Goal: Task Accomplishment & Management: Complete application form

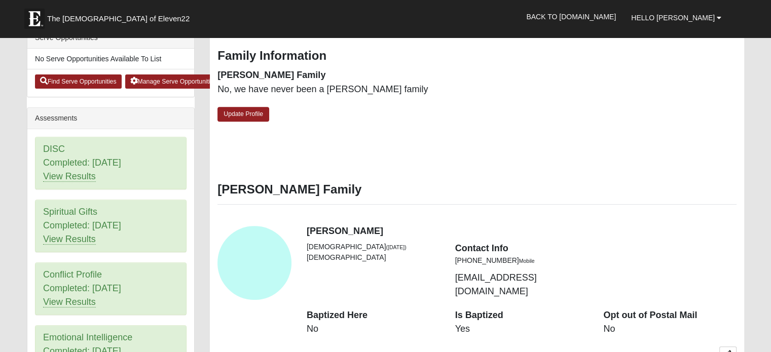
scroll to position [355, 0]
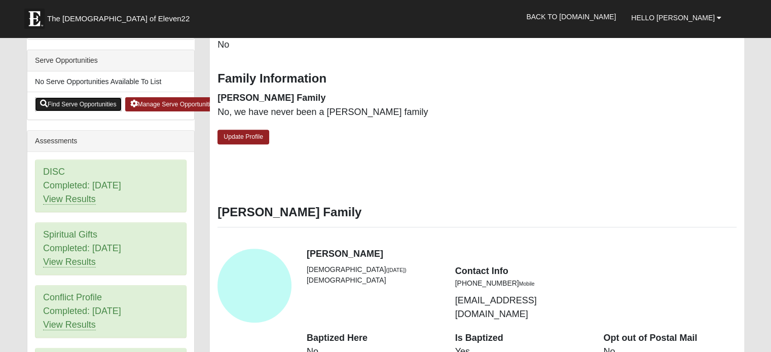
click at [89, 103] on link "Find Serve Opportunities" at bounding box center [78, 104] width 87 height 14
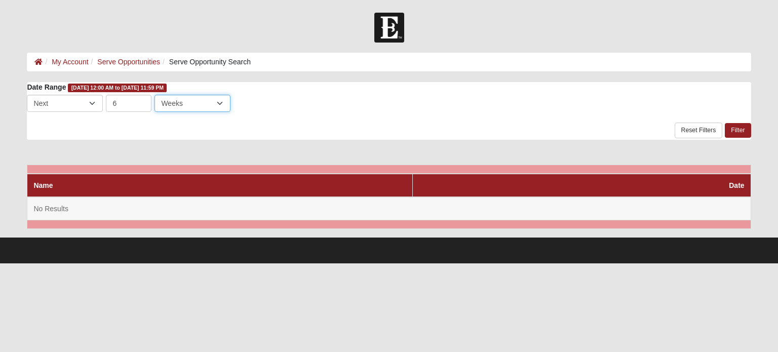
click at [182, 104] on select "Days Weeks Months" at bounding box center [193, 103] width 76 height 17
click at [74, 101] on select "Last Next" at bounding box center [65, 103] width 76 height 17
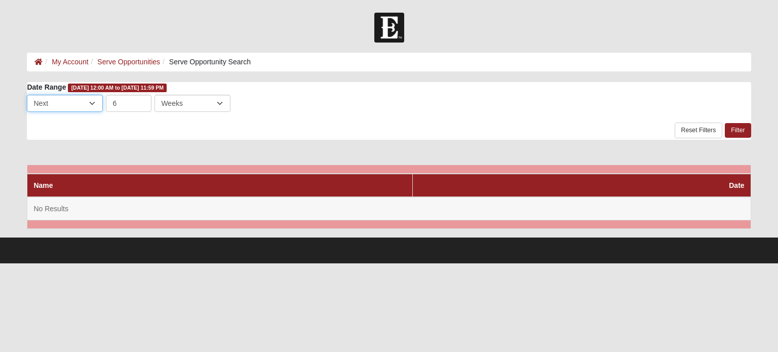
click at [76, 101] on select "Last Next" at bounding box center [65, 103] width 76 height 17
click at [133, 58] on link "Serve Opportunities" at bounding box center [128, 62] width 63 height 8
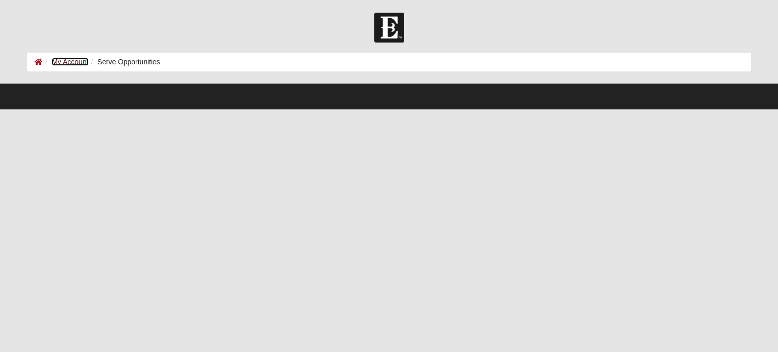
click at [65, 63] on link "My Account" at bounding box center [70, 62] width 36 height 8
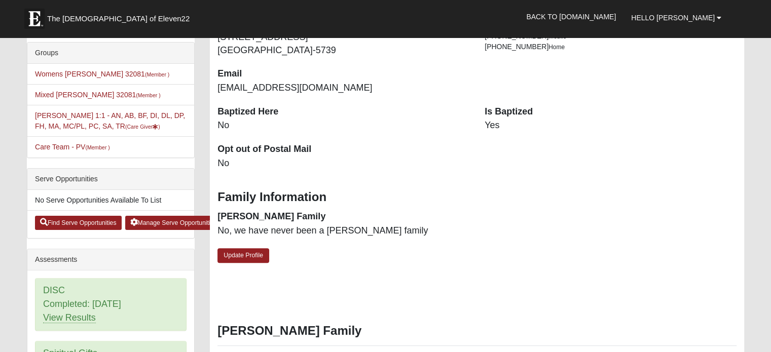
scroll to position [253, 0]
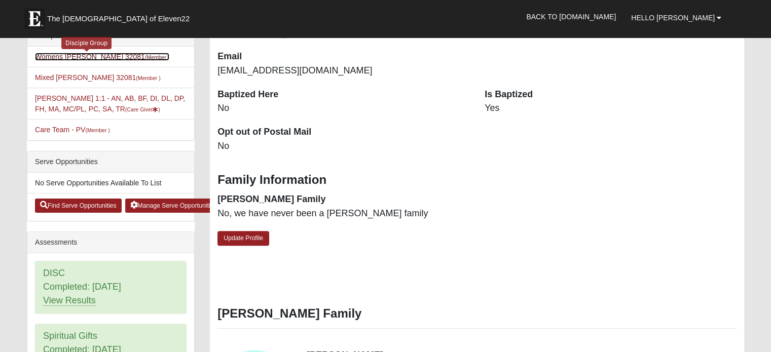
click at [145, 56] on small "(Member )" at bounding box center [157, 57] width 24 height 6
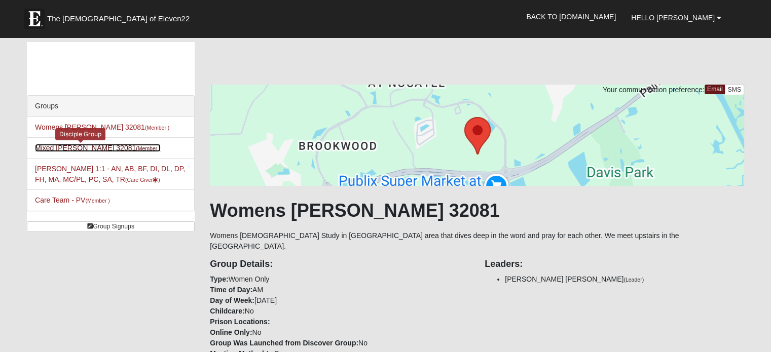
click at [73, 146] on link "Mixed [PERSON_NAME] 32081 (Member )" at bounding box center [98, 148] width 126 height 8
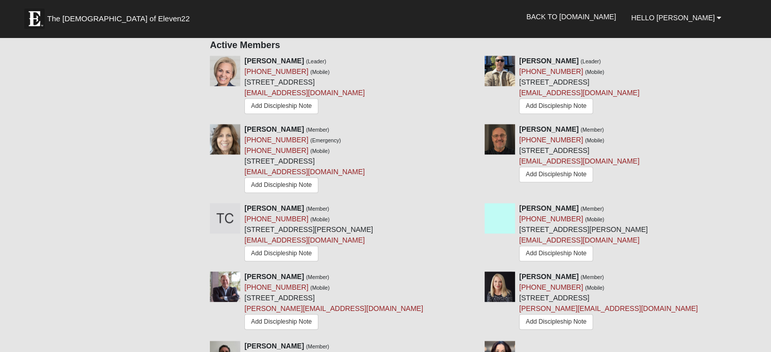
scroll to position [405, 0]
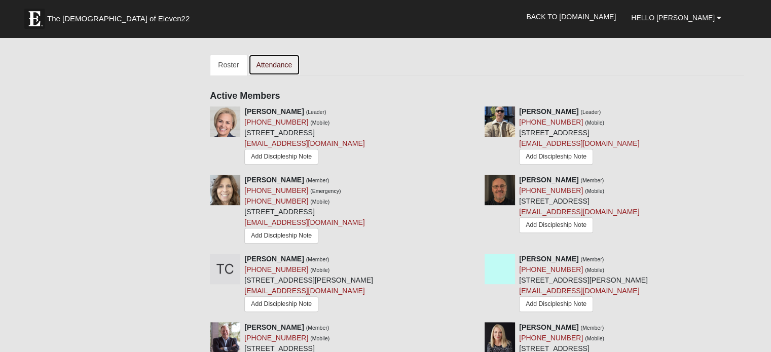
click at [286, 65] on link "Attendance" at bounding box center [274, 64] width 52 height 21
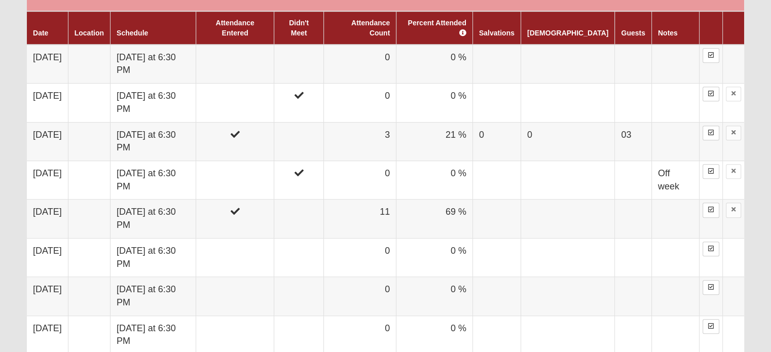
scroll to position [507, 0]
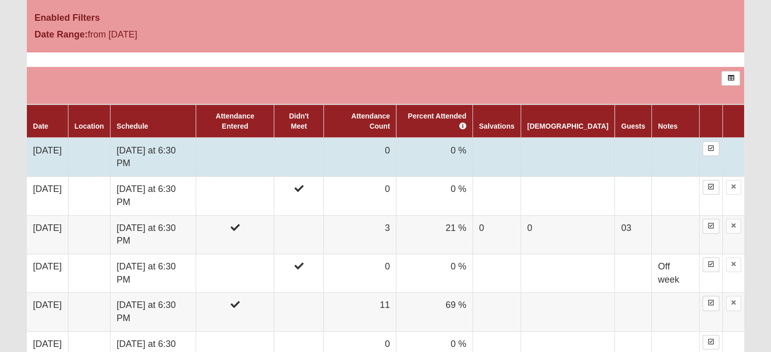
click at [396, 141] on td "0" at bounding box center [360, 157] width 72 height 39
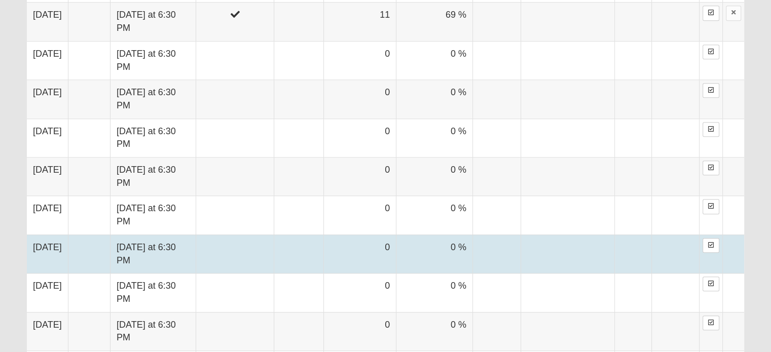
scroll to position [780, 0]
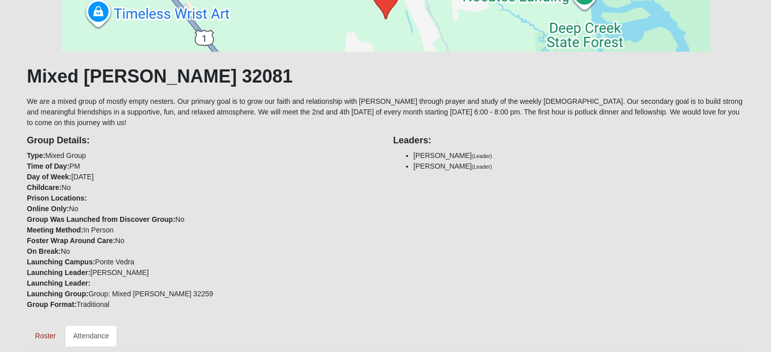
scroll to position [96, 0]
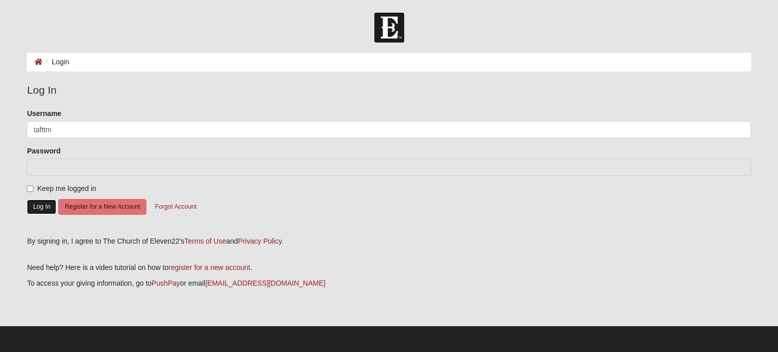
click at [42, 210] on button "Log In" at bounding box center [41, 207] width 29 height 15
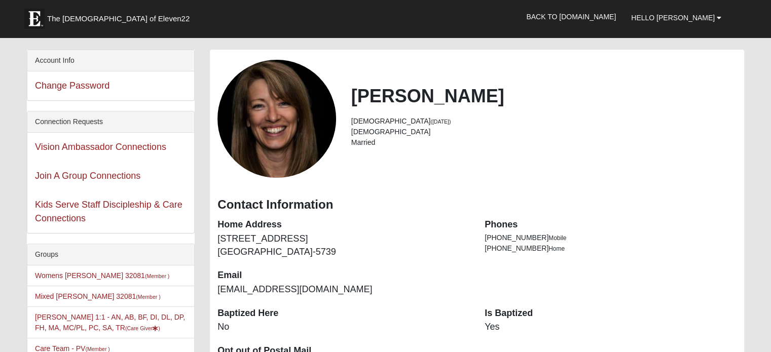
scroll to position [51, 0]
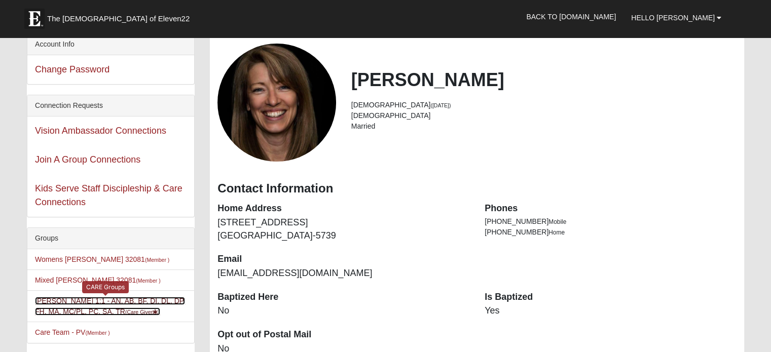
click at [63, 299] on link "[PERSON_NAME] 1:1 - AN, AB, BF, DI, DL, DP, FH, MA, MC/PL, PC, SA, TR (Care Giv…" at bounding box center [110, 306] width 150 height 19
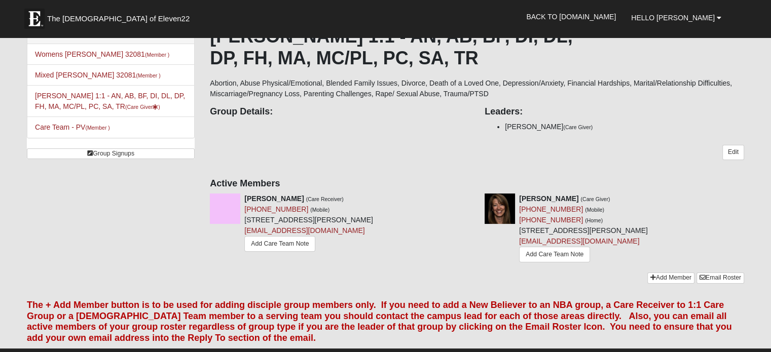
scroll to position [51, 0]
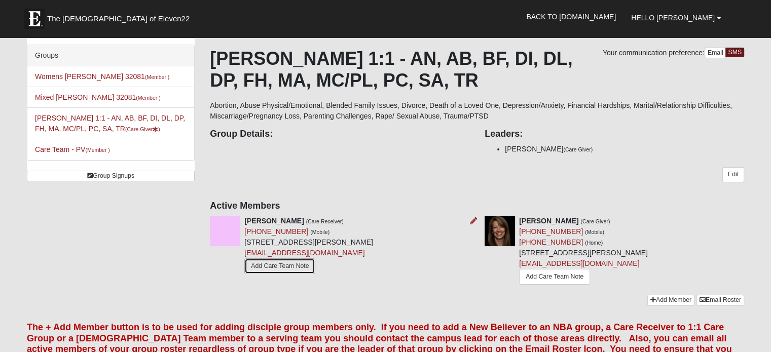
click at [268, 267] on link "Add Care Team Note" at bounding box center [279, 266] width 71 height 16
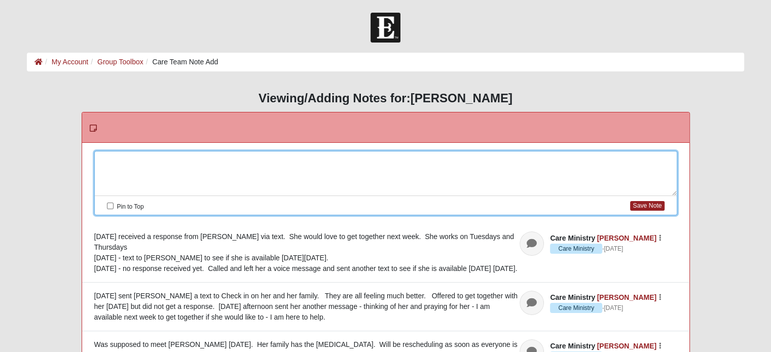
click at [146, 161] on div at bounding box center [386, 174] width 582 height 45
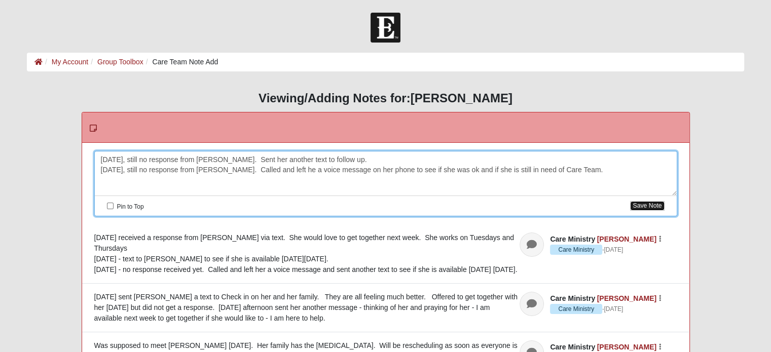
click at [650, 205] on button "Save Note" at bounding box center [647, 206] width 34 height 10
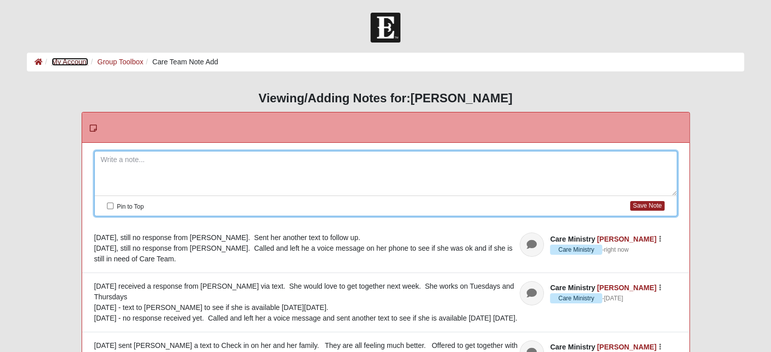
click at [79, 58] on link "My Account" at bounding box center [70, 62] width 36 height 8
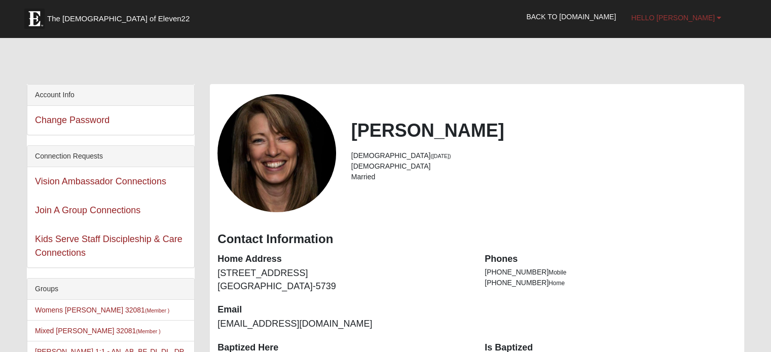
click at [697, 14] on span "Hello [PERSON_NAME]" at bounding box center [673, 18] width 84 height 8
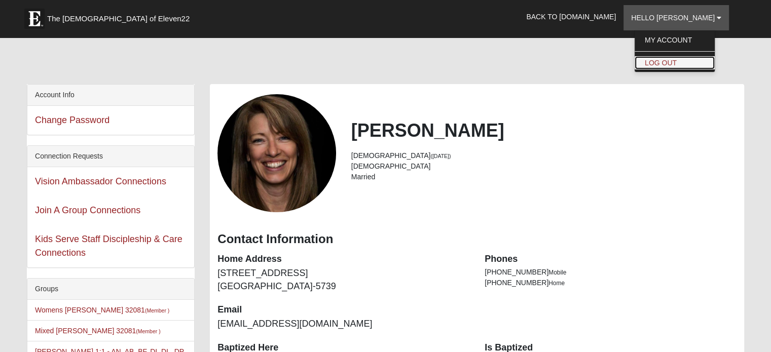
click at [690, 57] on link "Log Out" at bounding box center [674, 62] width 80 height 13
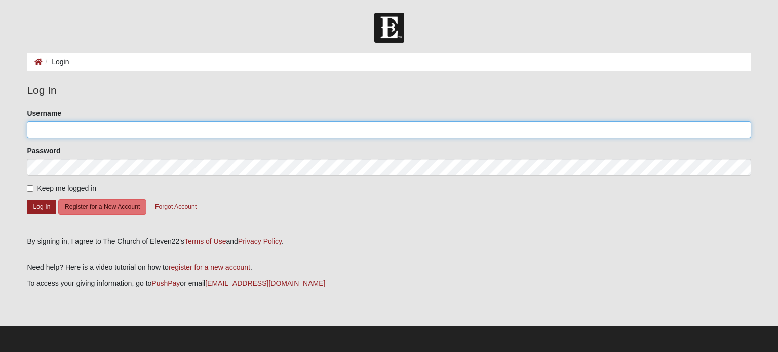
type input "tafttm"
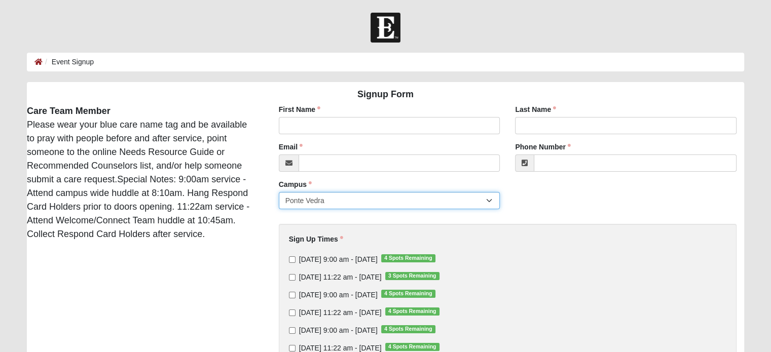
click at [306, 196] on select "Ponte Vedra" at bounding box center [389, 200] width 221 height 17
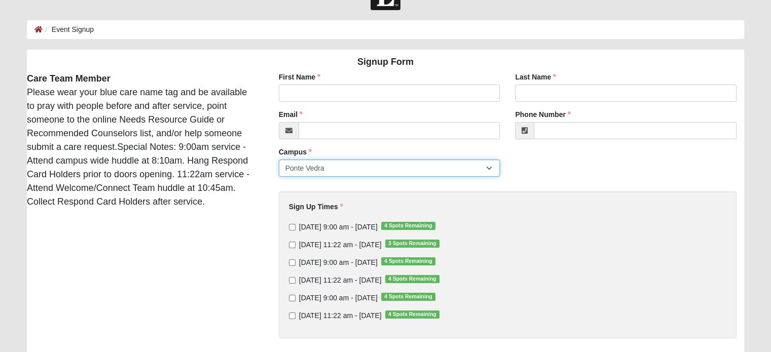
scroll to position [51, 0]
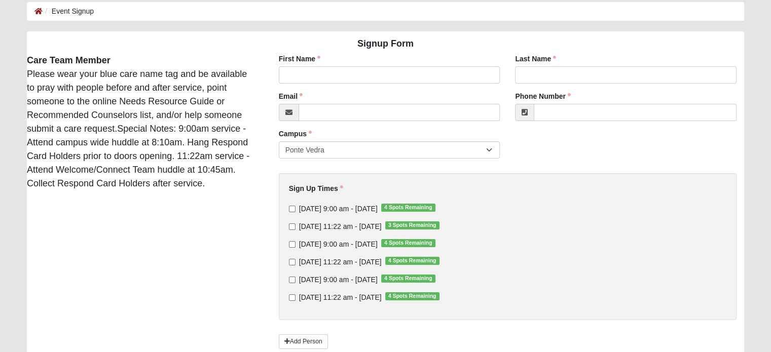
click at [209, 283] on div "Signup Form Care Team Member Please wear your blue care name tag and be availab…" at bounding box center [385, 209] width 732 height 356
click at [330, 143] on select "Ponte Vedra" at bounding box center [389, 149] width 221 height 17
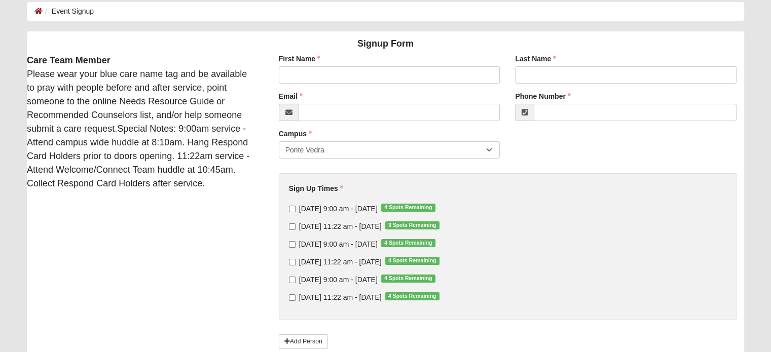
click at [236, 224] on div "Signup Form Care Team Member Please wear your blue care name tag and be availab…" at bounding box center [385, 209] width 732 height 356
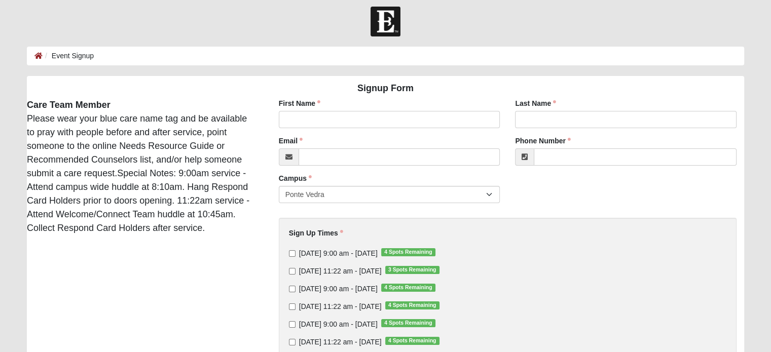
scroll to position [0, 0]
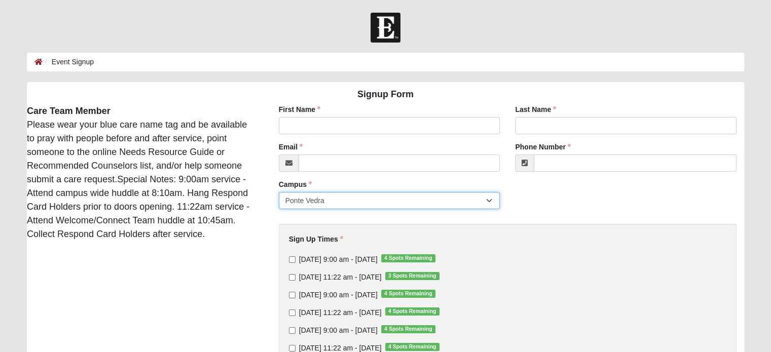
click at [326, 201] on select "Ponte Vedra" at bounding box center [389, 200] width 221 height 17
click at [36, 60] on icon at bounding box center [38, 61] width 8 height 7
